Goal: Task Accomplishment & Management: Manage account settings

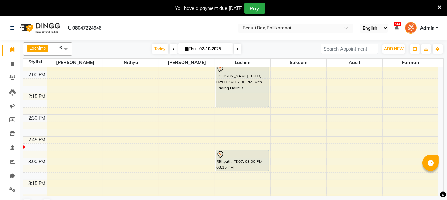
scroll to position [484, 0]
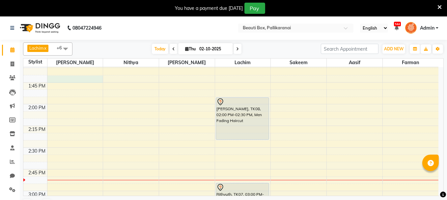
click at [74, 77] on div "8:00 AM 8:15 AM 8:30 AM 8:45 AM 9:00 AM 9:15 AM 9:30 AM 9:45 AM 10:00 AM 10:15 …" at bounding box center [230, 191] width 415 height 1216
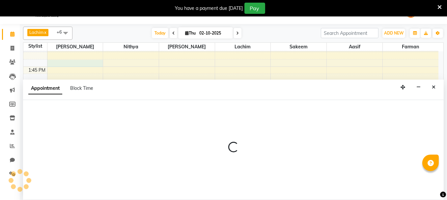
scroll to position [16, 0]
select select "1755"
select select "825"
select select "tentative"
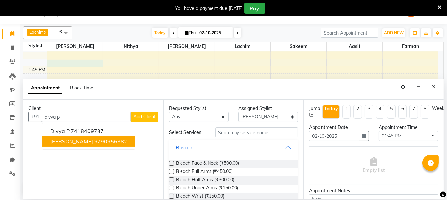
click at [71, 141] on span "[PERSON_NAME]" at bounding box center [71, 141] width 42 height 7
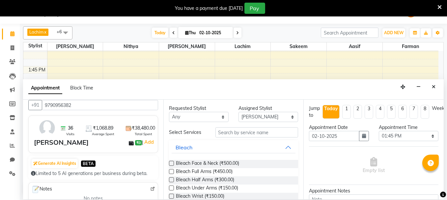
scroll to position [0, 0]
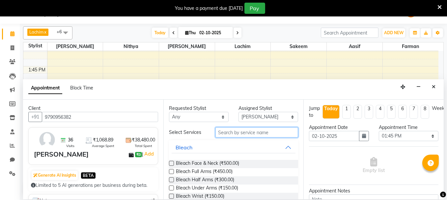
click at [239, 132] on input "text" at bounding box center [256, 132] width 83 height 10
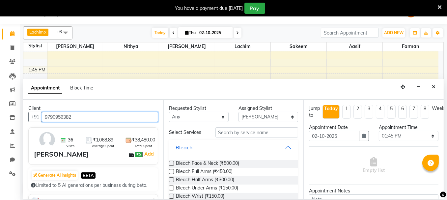
click at [85, 117] on input "9790956382" at bounding box center [100, 117] width 116 height 10
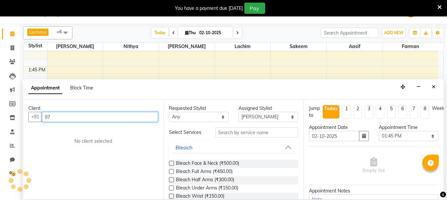
type input "9"
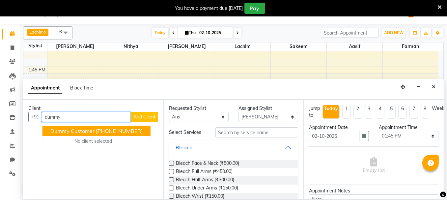
click at [64, 131] on span "Dummy Customer" at bounding box center [72, 131] width 44 height 7
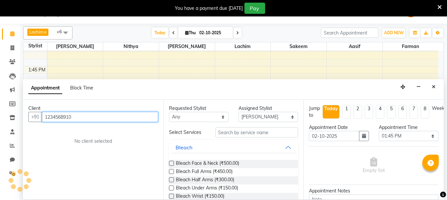
type input "1234568910"
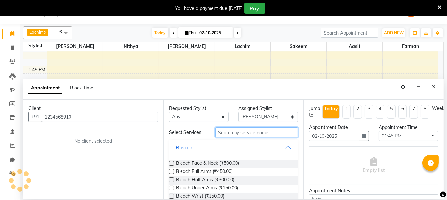
click at [224, 132] on input "text" at bounding box center [256, 132] width 83 height 10
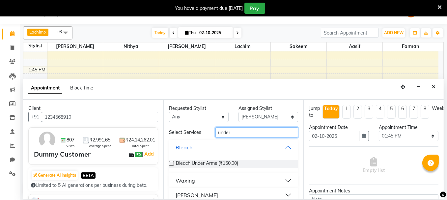
type input "under"
click at [282, 177] on button "Waxing" at bounding box center [233, 181] width 124 height 12
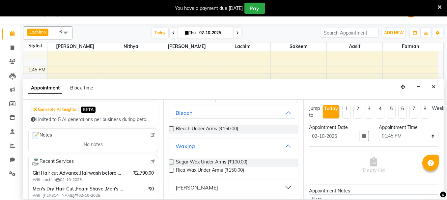
scroll to position [35, 0]
click at [169, 168] on label at bounding box center [171, 170] width 5 height 5
click at [169, 169] on input "checkbox" at bounding box center [171, 171] width 4 height 4
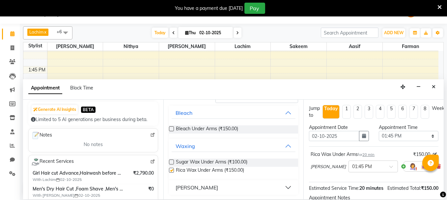
checkbox input "false"
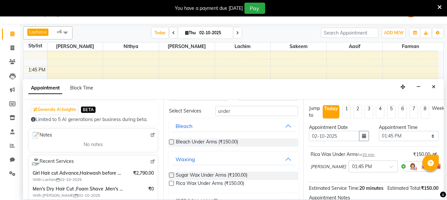
scroll to position [0, 0]
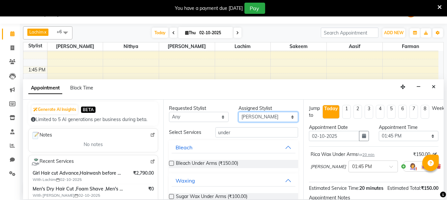
click at [274, 116] on select "Select [PERSON_NAME] [PERSON_NAME] [PERSON_NAME] Ifzan [PERSON_NAME] Lachim Nan…" at bounding box center [268, 117] width 60 height 10
select select "40097"
click at [238, 112] on select "Select [PERSON_NAME] [PERSON_NAME] [PERSON_NAME] Ifzan [PERSON_NAME] Lachim Nan…" at bounding box center [268, 117] width 60 height 10
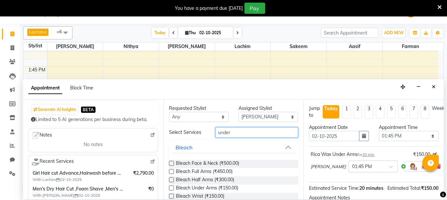
click at [232, 132] on input "under" at bounding box center [256, 132] width 83 height 10
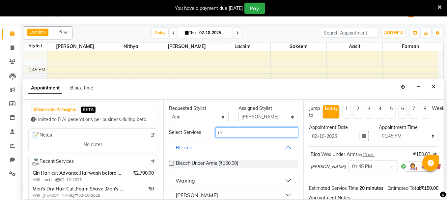
type input "u"
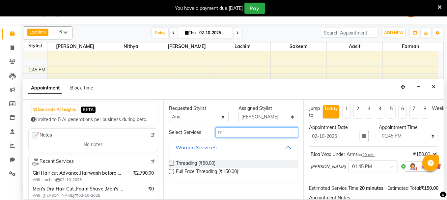
type input "thr"
click at [170, 162] on label at bounding box center [171, 163] width 5 height 5
click at [170, 162] on input "checkbox" at bounding box center [171, 164] width 4 height 4
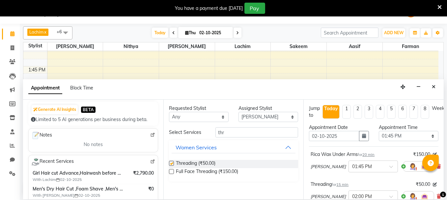
checkbox input "false"
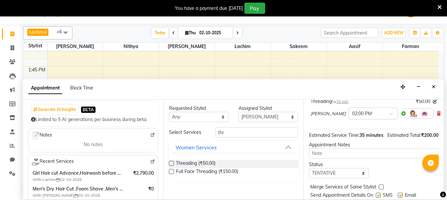
scroll to position [115, 0]
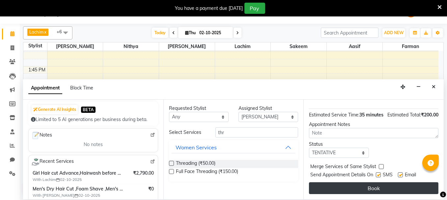
click at [401, 182] on button "Book" at bounding box center [373, 188] width 129 height 12
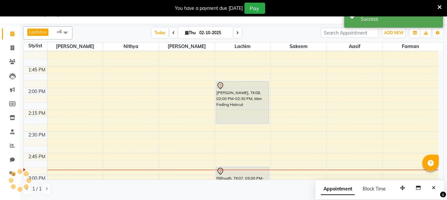
scroll to position [0, 0]
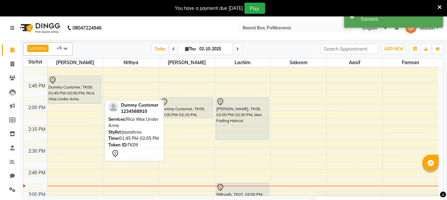
click at [90, 91] on div "Dummy Customer, TK09, 01:45 PM-02:05 PM, Rica Wax Under Arms" at bounding box center [74, 90] width 53 height 28
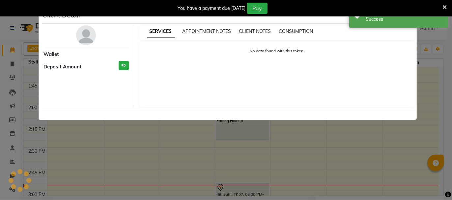
select select "7"
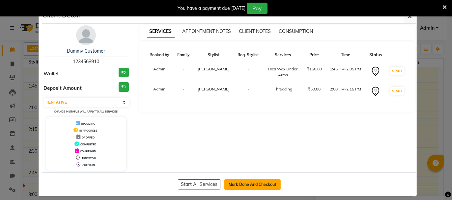
click at [246, 180] on button "Mark Done And Checkout" at bounding box center [252, 184] width 56 height 11
select select "service"
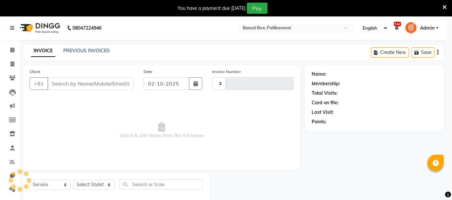
type input "2910"
select select "11"
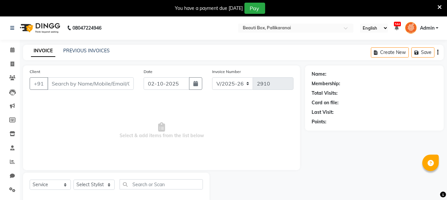
type input "1234568910"
select select "40097"
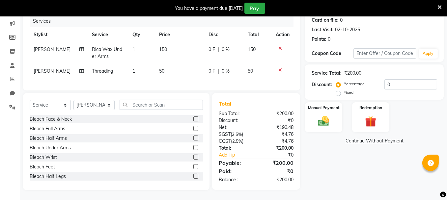
scroll to position [54, 0]
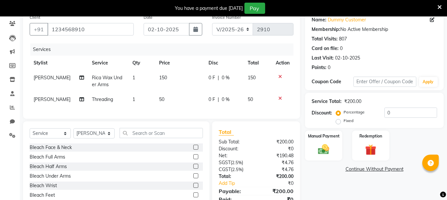
click at [139, 88] on td "1" at bounding box center [141, 81] width 27 height 22
select select "1755"
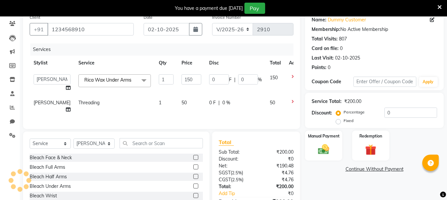
click at [155, 102] on td "1" at bounding box center [166, 106] width 23 height 22
select select "40097"
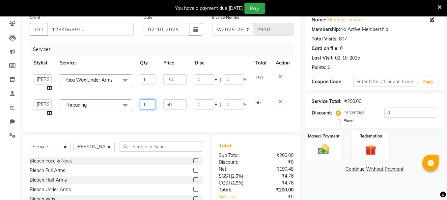
click at [147, 103] on input "1" at bounding box center [148, 104] width 16 height 10
type input "2"
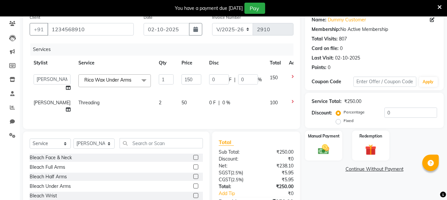
click at [140, 116] on tr "[PERSON_NAME] Threading 2 50 0 F | 0 % 100" at bounding box center [168, 106] width 277 height 22
click at [102, 149] on select "Select Stylist [PERSON_NAME] [PERSON_NAME] [PERSON_NAME] Ifzan [PERSON_NAME] La…" at bounding box center [93, 144] width 41 height 10
select select "1755"
click at [73, 144] on select "Select Stylist [PERSON_NAME] [PERSON_NAME] [PERSON_NAME] Ifzan [PERSON_NAME] La…" at bounding box center [93, 144] width 41 height 10
click at [170, 148] on input "text" at bounding box center [160, 143] width 83 height 10
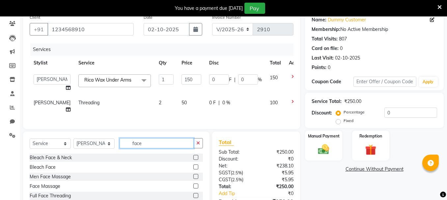
scroll to position [87, 0]
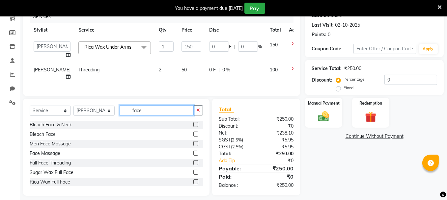
type input "face"
click at [193, 184] on label at bounding box center [195, 181] width 5 height 5
click at [193, 184] on input "checkbox" at bounding box center [195, 182] width 4 height 4
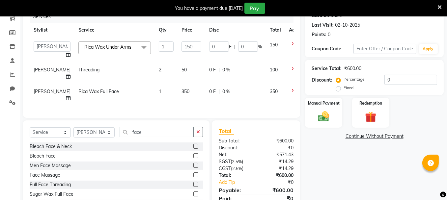
checkbox input "false"
click at [177, 93] on td "350" at bounding box center [191, 95] width 28 height 22
select select "1755"
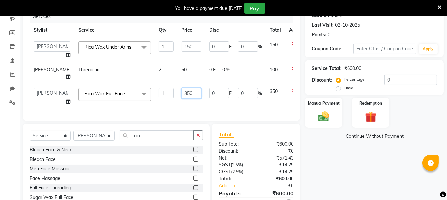
click at [181, 92] on input "350" at bounding box center [191, 93] width 20 height 10
type input "300"
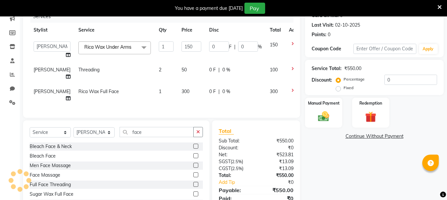
click at [177, 106] on td "300" at bounding box center [191, 95] width 28 height 22
select select "1755"
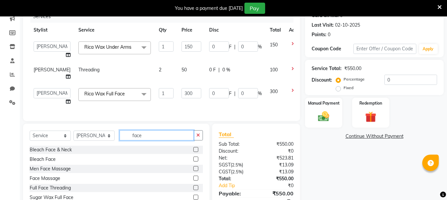
click at [145, 140] on input "face" at bounding box center [156, 135] width 74 height 10
type input "f"
type input "full arms"
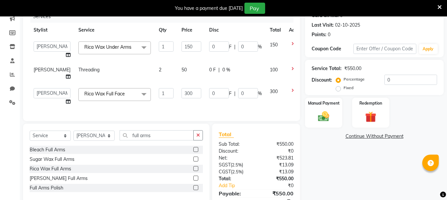
click at [195, 171] on label at bounding box center [195, 168] width 5 height 5
click at [195, 171] on input "checkbox" at bounding box center [195, 169] width 4 height 4
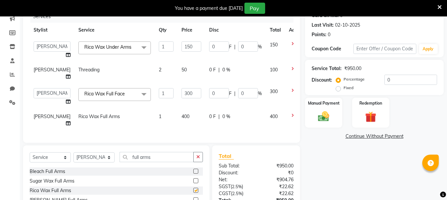
checkbox input "false"
click at [330, 113] on img at bounding box center [323, 116] width 19 height 13
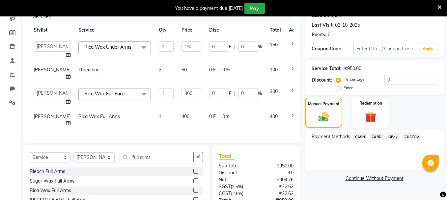
click at [392, 137] on span "GPay" at bounding box center [392, 137] width 13 height 8
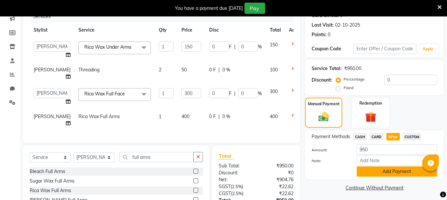
click at [380, 171] on button "Add Payment" at bounding box center [396, 172] width 80 height 10
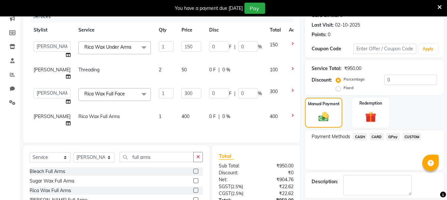
scroll to position [157, 0]
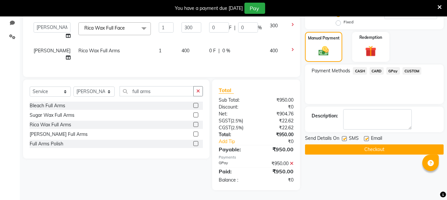
click at [364, 144] on button "Checkout" at bounding box center [374, 149] width 139 height 10
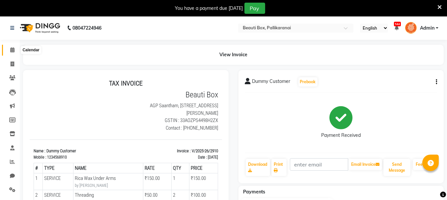
click at [11, 49] on icon at bounding box center [12, 49] width 4 height 5
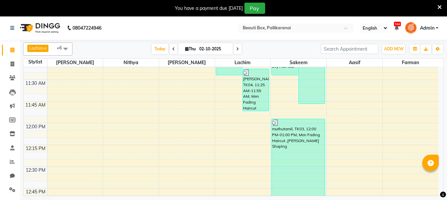
scroll to position [248, 0]
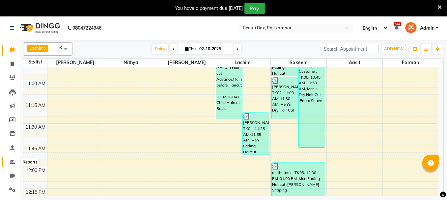
click at [11, 161] on icon at bounding box center [12, 161] width 5 height 5
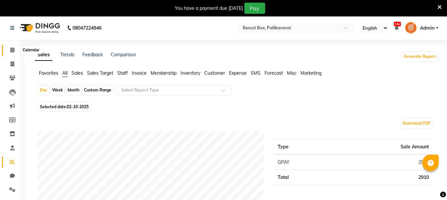
click at [12, 49] on icon at bounding box center [12, 49] width 4 height 5
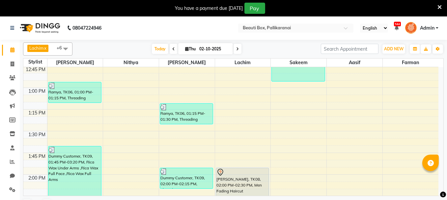
scroll to position [403, 0]
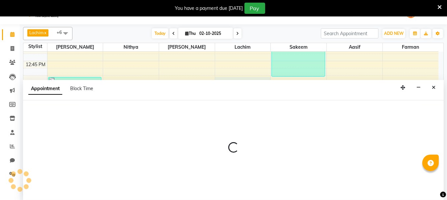
scroll to position [16, 0]
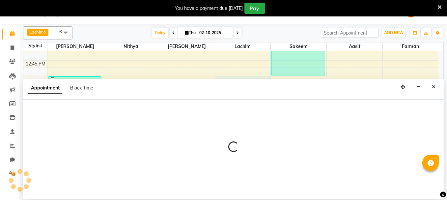
select select "9763"
select select "tentative"
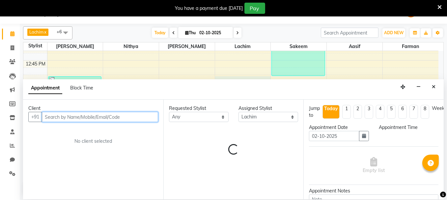
select select "780"
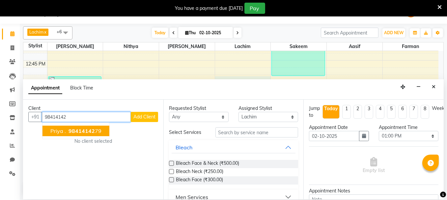
click at [87, 130] on span "98414142" at bounding box center [81, 131] width 26 height 7
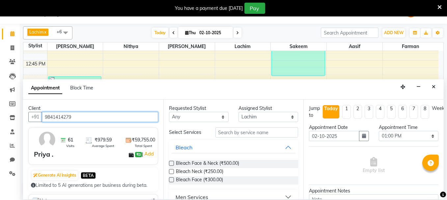
type input "9841414279"
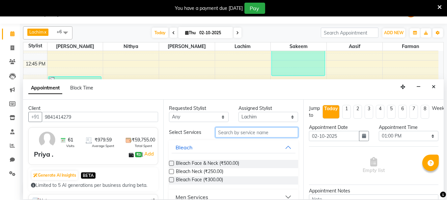
click at [247, 133] on input "text" at bounding box center [256, 132] width 83 height 10
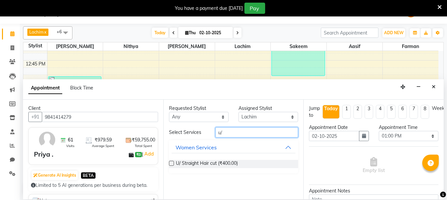
type input "u/"
click at [171, 163] on label at bounding box center [171, 163] width 5 height 5
click at [171, 163] on input "checkbox" at bounding box center [171, 164] width 4 height 4
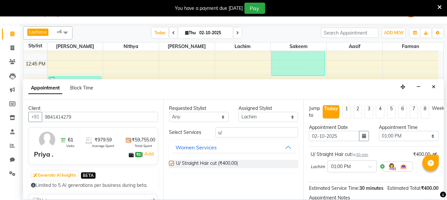
checkbox input "false"
click at [269, 115] on select "Select [PERSON_NAME] [PERSON_NAME] [PERSON_NAME] Ifzan [PERSON_NAME] Lachim Nan…" at bounding box center [268, 117] width 60 height 10
select select "7616"
click at [238, 112] on select "Select [PERSON_NAME] [PERSON_NAME] [PERSON_NAME] Ifzan [PERSON_NAME] Lachim Nan…" at bounding box center [268, 117] width 60 height 10
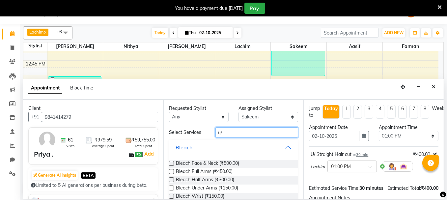
click at [221, 130] on input "u/" at bounding box center [256, 132] width 83 height 10
type input "u"
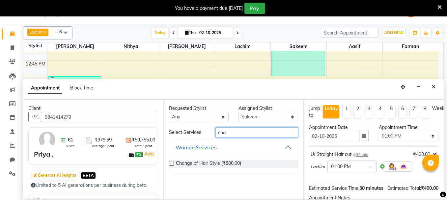
type input "cha"
click at [171, 162] on label at bounding box center [171, 163] width 5 height 5
click at [171, 162] on input "checkbox" at bounding box center [171, 164] width 4 height 4
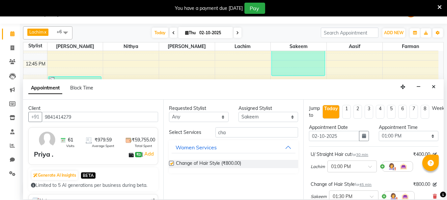
checkbox input "false"
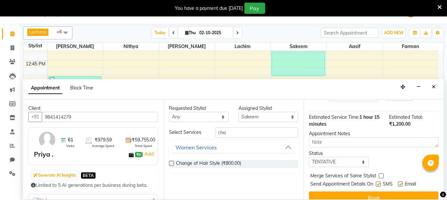
scroll to position [115, 0]
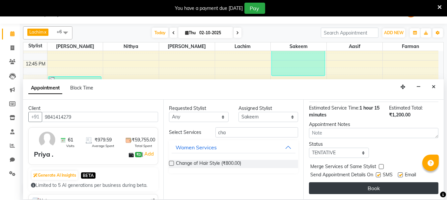
click at [401, 182] on button "Book" at bounding box center [373, 188] width 129 height 12
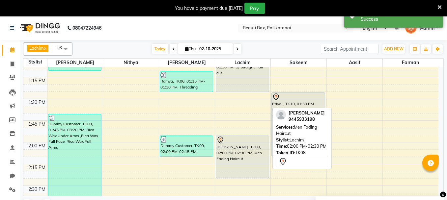
scroll to position [436, 0]
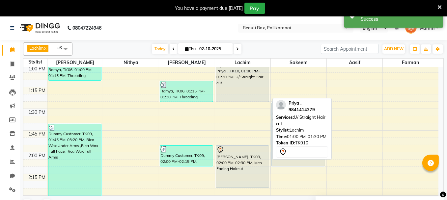
click at [254, 95] on div "Priya ., TK10, 01:00 PM-01:30 PM, U/ Straight Hair cut" at bounding box center [242, 81] width 53 height 42
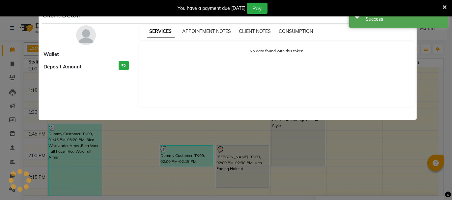
select select "7"
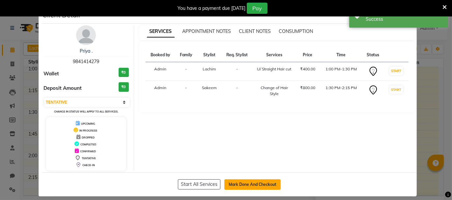
click at [249, 182] on button "Mark Done And Checkout" at bounding box center [252, 184] width 56 height 11
select select "service"
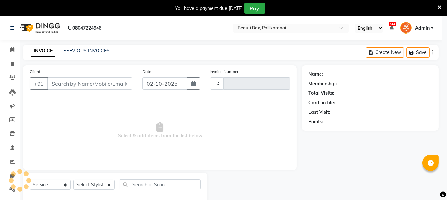
type input "2911"
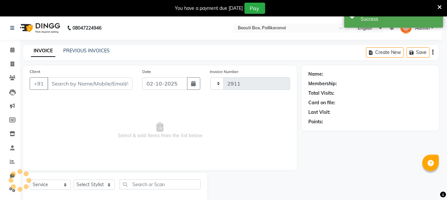
select select "11"
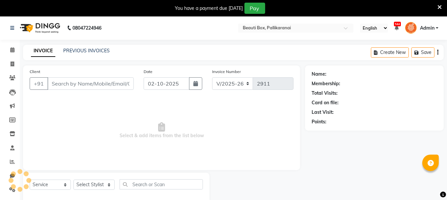
type input "9841414279"
select select "9763"
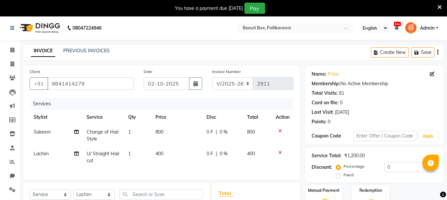
scroll to position [66, 0]
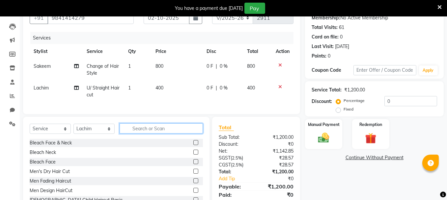
click at [176, 134] on input "text" at bounding box center [160, 128] width 83 height 10
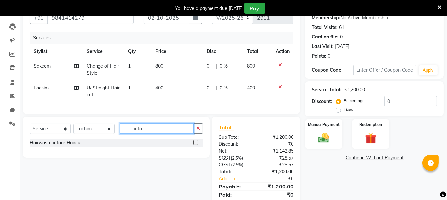
type input "befo"
click at [194, 145] on label at bounding box center [195, 142] width 5 height 5
click at [194, 145] on input "checkbox" at bounding box center [195, 143] width 4 height 4
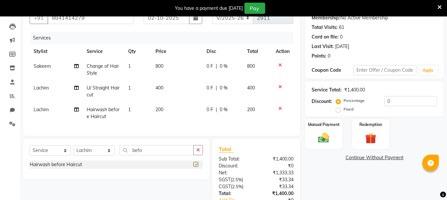
checkbox input "false"
click at [146, 153] on input "befo" at bounding box center [156, 150] width 74 height 10
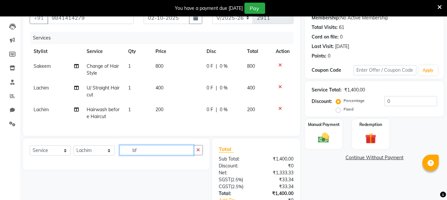
type input "b"
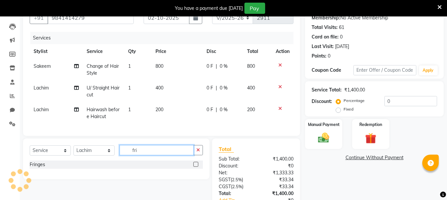
type input "fri"
click at [195, 167] on label at bounding box center [195, 164] width 5 height 5
click at [195, 167] on input "checkbox" at bounding box center [195, 165] width 4 height 4
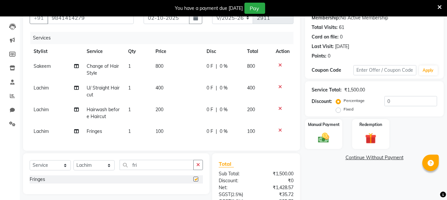
checkbox input "false"
click at [332, 139] on img at bounding box center [323, 137] width 19 height 13
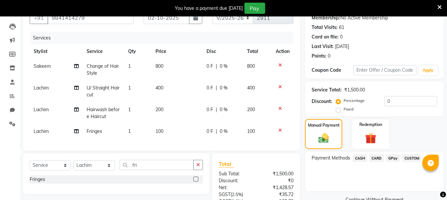
click at [391, 158] on span "GPay" at bounding box center [392, 158] width 13 height 8
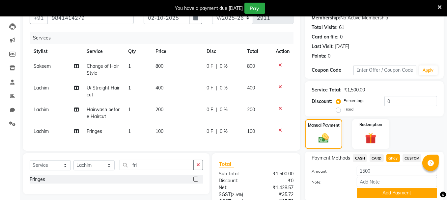
scroll to position [130, 0]
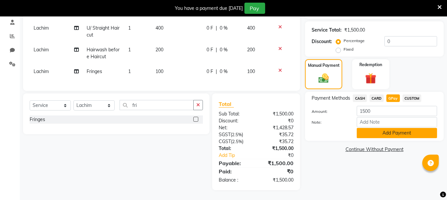
click at [381, 128] on button "Add Payment" at bounding box center [396, 133] width 80 height 10
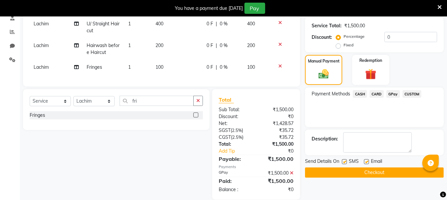
click at [291, 175] on icon at bounding box center [292, 173] width 4 height 5
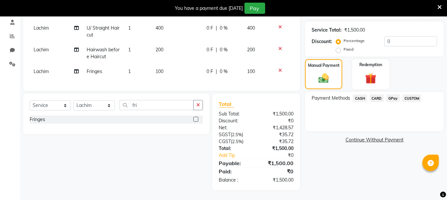
click at [359, 94] on span "CASH" at bounding box center [360, 98] width 14 height 8
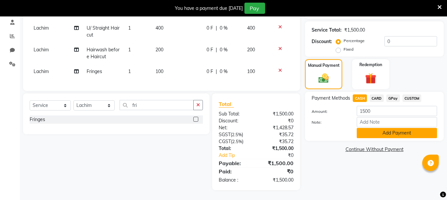
click at [382, 130] on button "Add Payment" at bounding box center [396, 133] width 80 height 10
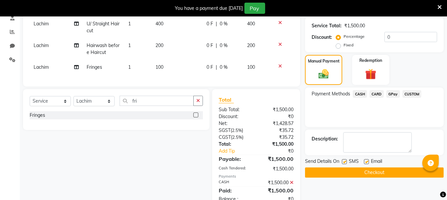
click at [380, 170] on button "Checkout" at bounding box center [374, 173] width 139 height 10
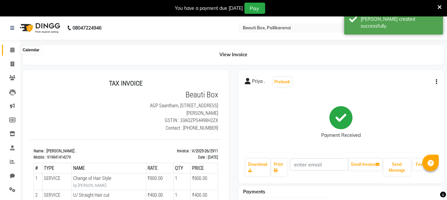
click at [13, 49] on icon at bounding box center [12, 49] width 4 height 5
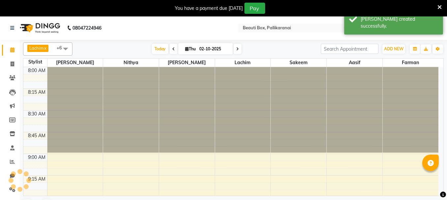
scroll to position [601, 0]
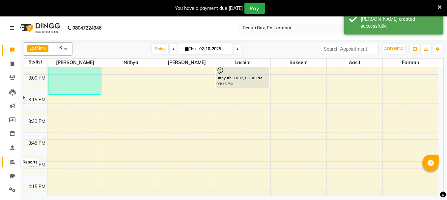
click at [11, 163] on icon at bounding box center [12, 161] width 5 height 5
